Goal: Task Accomplishment & Management: Manage account settings

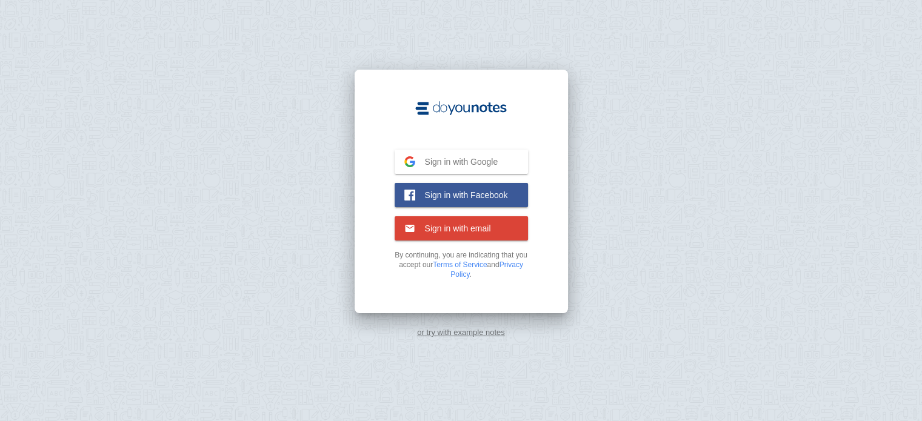
click at [453, 162] on span "Sign in with Google" at bounding box center [456, 161] width 83 height 11
